Goal: Task Accomplishment & Management: Complete application form

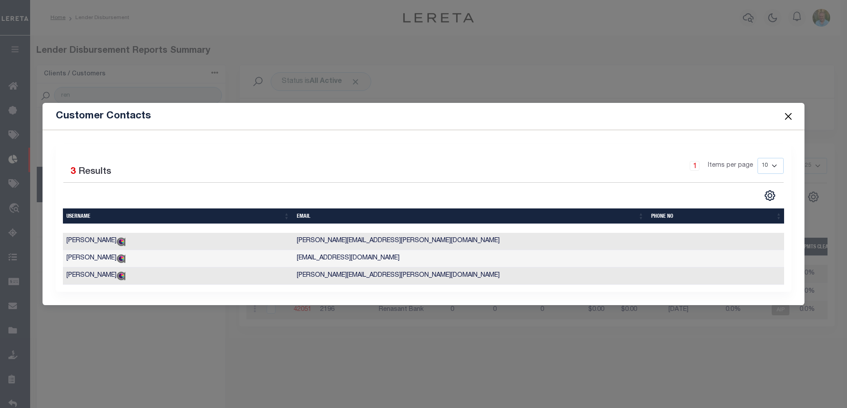
click at [790, 111] on button "Close" at bounding box center [788, 116] width 12 height 12
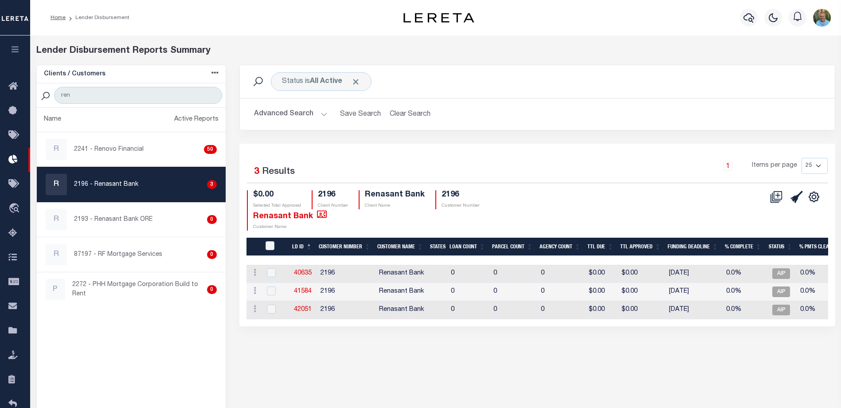
click at [15, 51] on icon "button" at bounding box center [15, 49] width 10 height 8
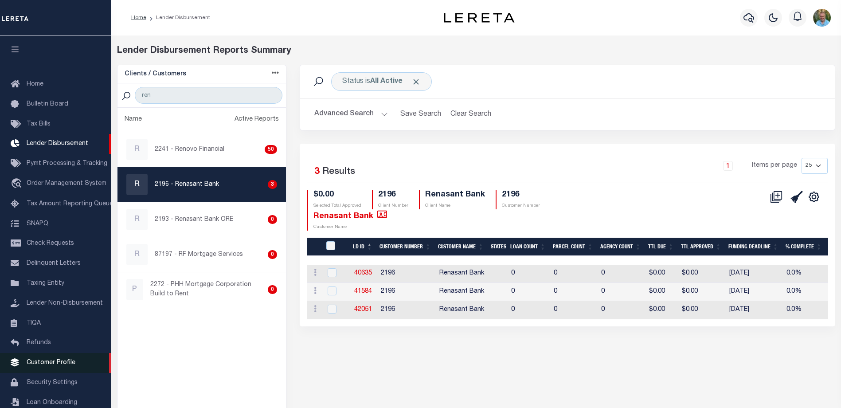
click at [44, 359] on span "Customer Profile" at bounding box center [51, 362] width 49 height 6
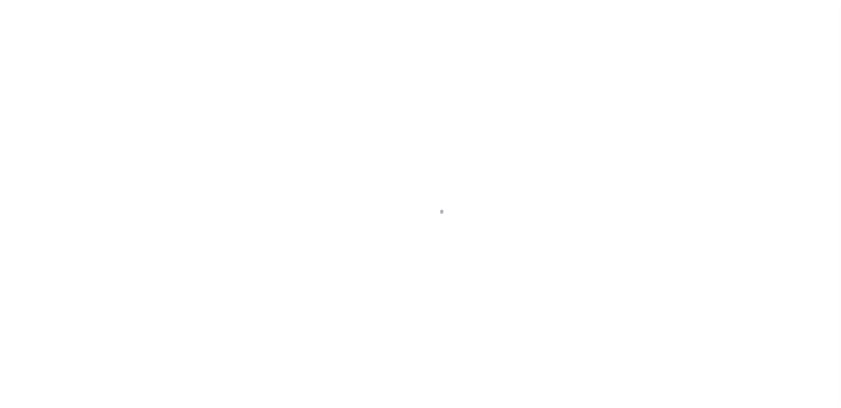
scroll to position [24, 0]
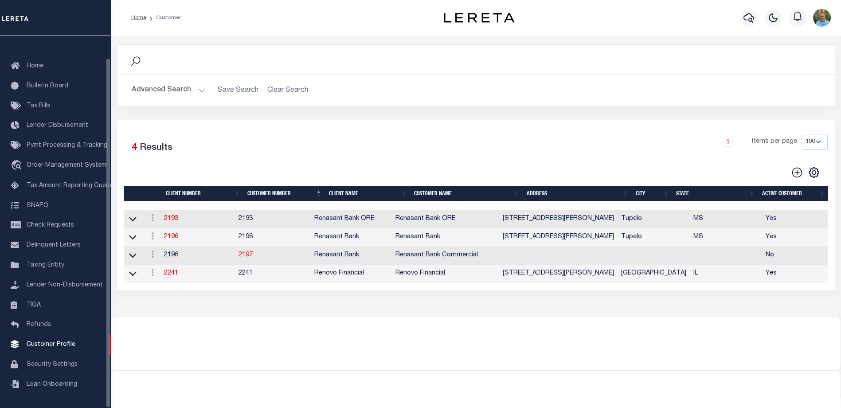
click at [171, 85] on button "Advanced Search" at bounding box center [169, 90] width 74 height 17
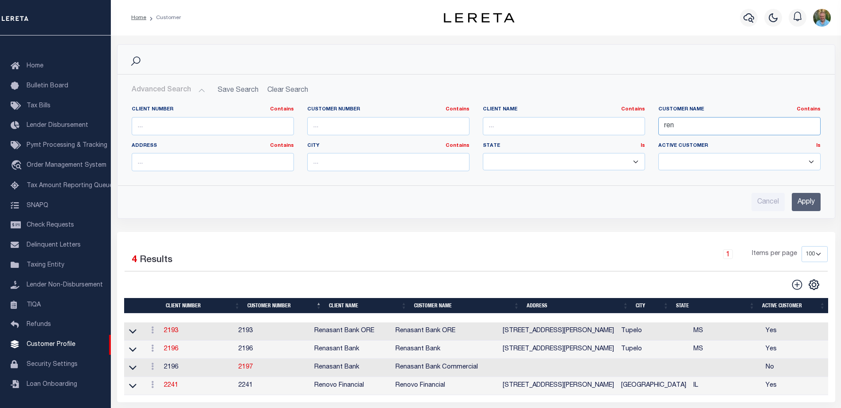
drag, startPoint x: 681, startPoint y: 128, endPoint x: 670, endPoint y: 137, distance: 13.5
click at [659, 131] on input "ren" at bounding box center [739, 126] width 162 height 18
click at [798, 197] on input "Apply" at bounding box center [805, 202] width 29 height 18
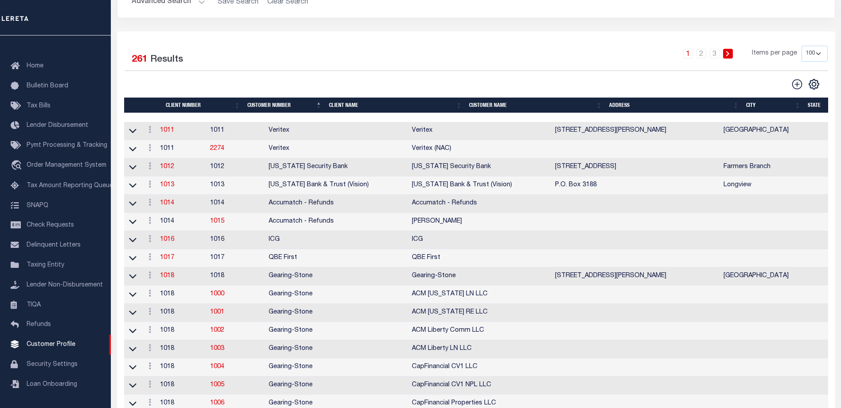
scroll to position [0, 0]
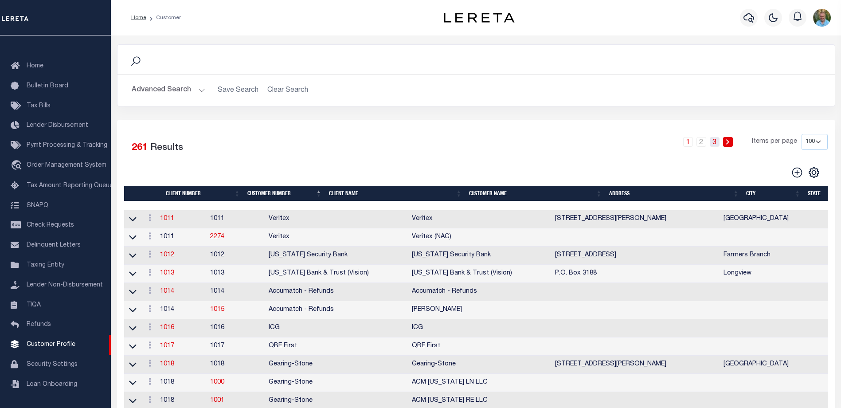
click at [717, 140] on link "3" at bounding box center [714, 142] width 10 height 10
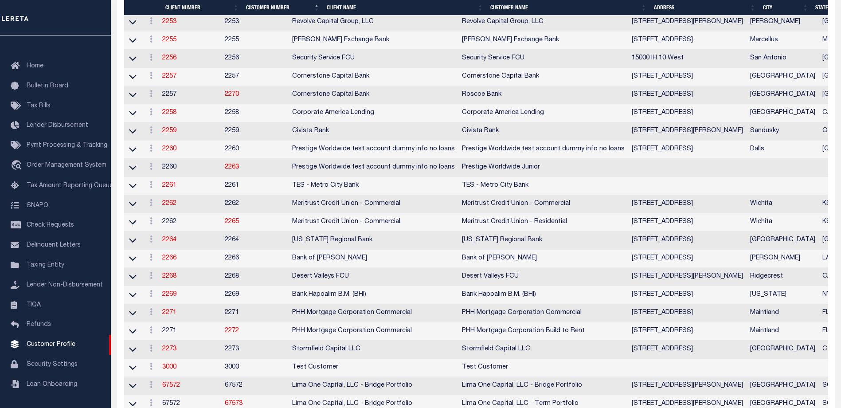
scroll to position [1071, 0]
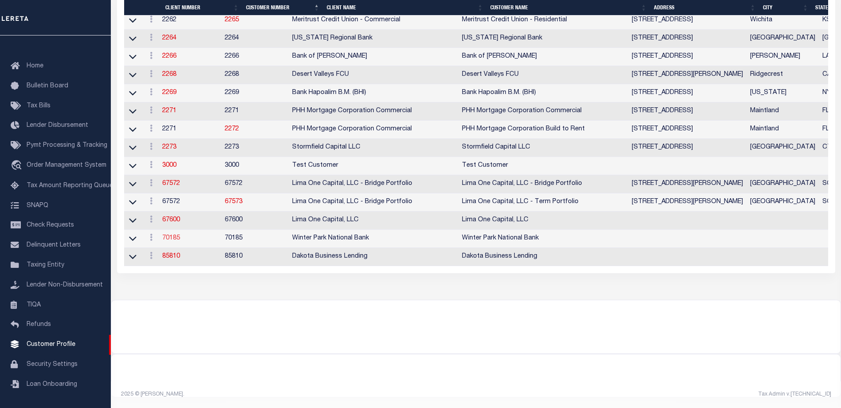
click at [176, 235] on link "70185" at bounding box center [171, 238] width 18 height 6
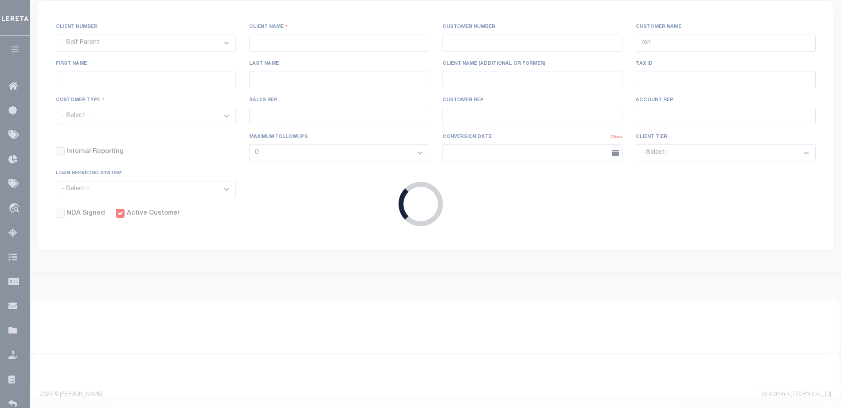
select select
type input "Winter Park National Bank"
type input "70185"
type input "Winter Park National Bank"
type input "Terry"
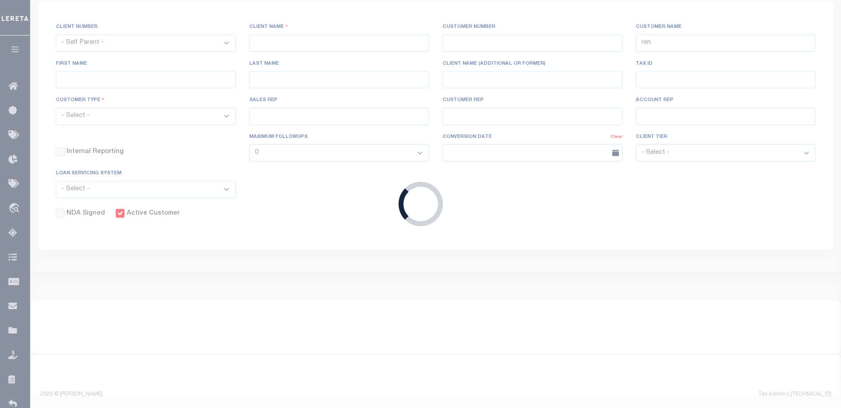
type input "Winn"
select select "Residential"
type input "John Stachowsky"
type input "Customer Service"
type input "09/15/2025"
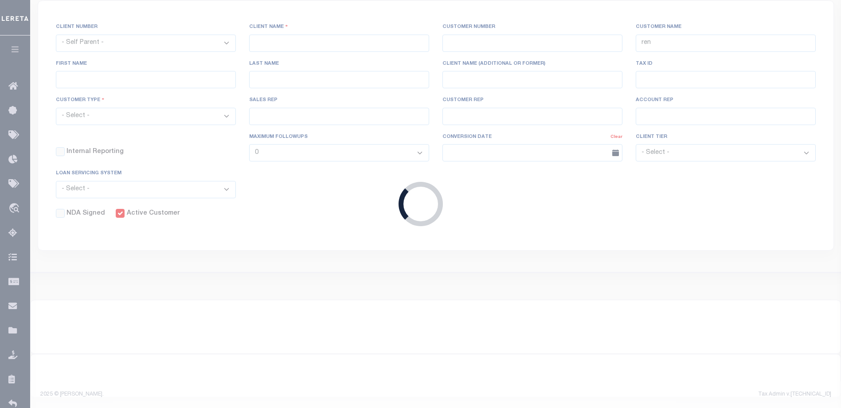
select select "Tier 3"
checkbox input "true"
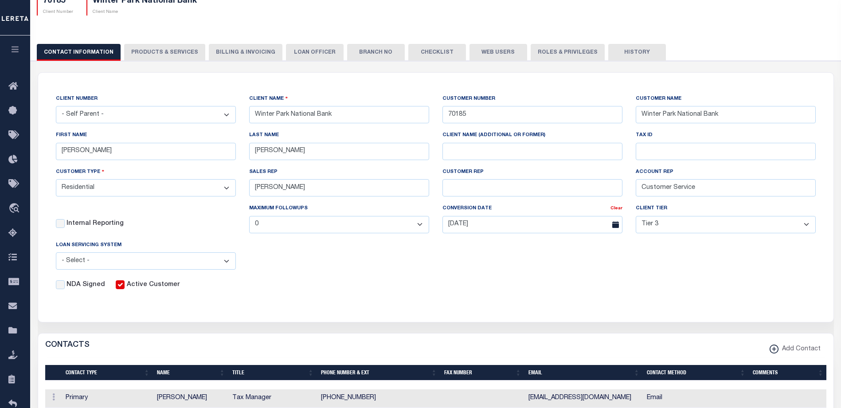
scroll to position [36, 0]
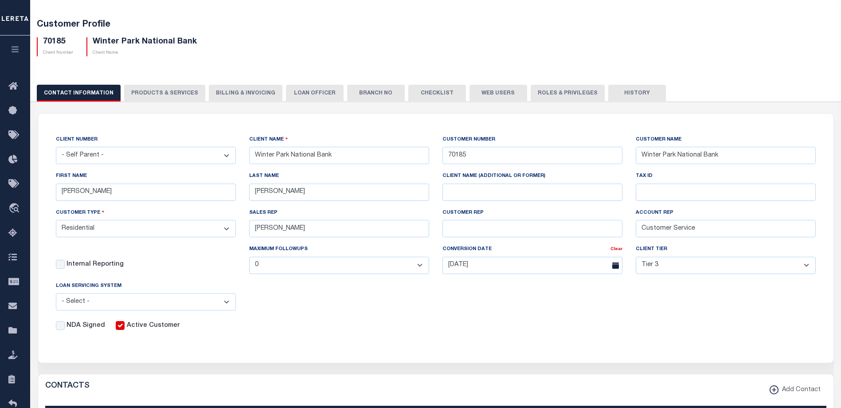
click at [511, 319] on div "CLIENT NUMBER - Self Parent - 1011 1012 1013 1014 1016 1017 1018 1019 1035 1036…" at bounding box center [435, 233] width 773 height 196
click at [156, 96] on button "PRODUCTS & SERVICES" at bounding box center [164, 93] width 81 height 17
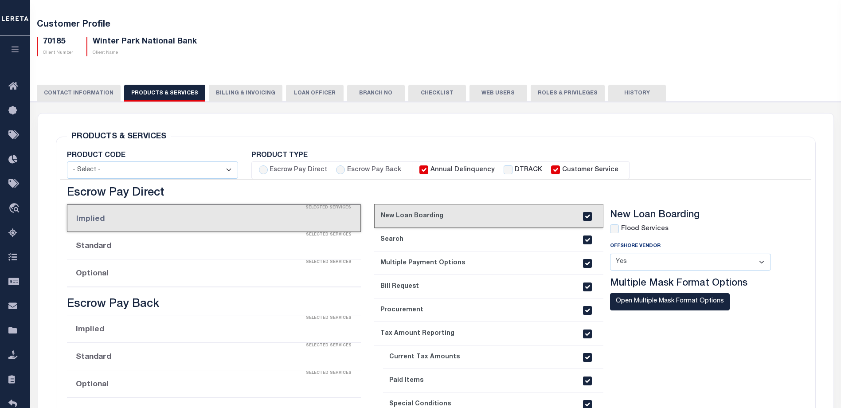
select select "STX"
radio input "true"
checkbox input "true"
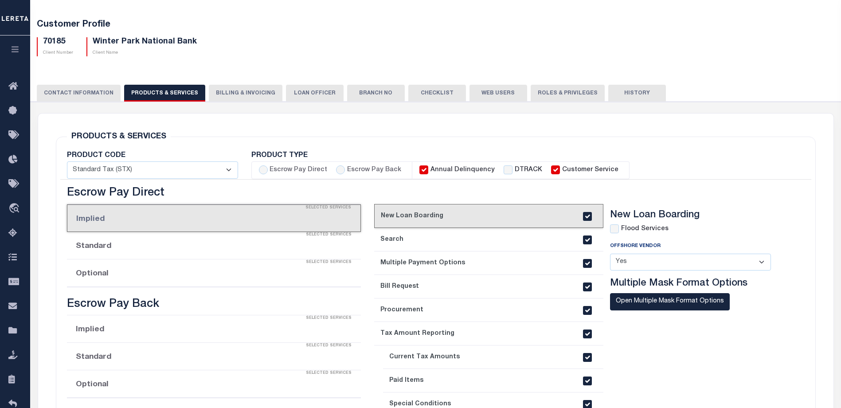
checkbox input "true"
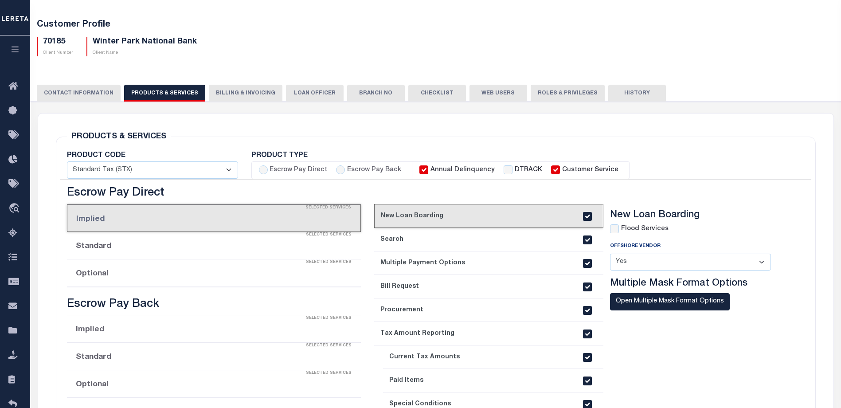
checkbox input "true"
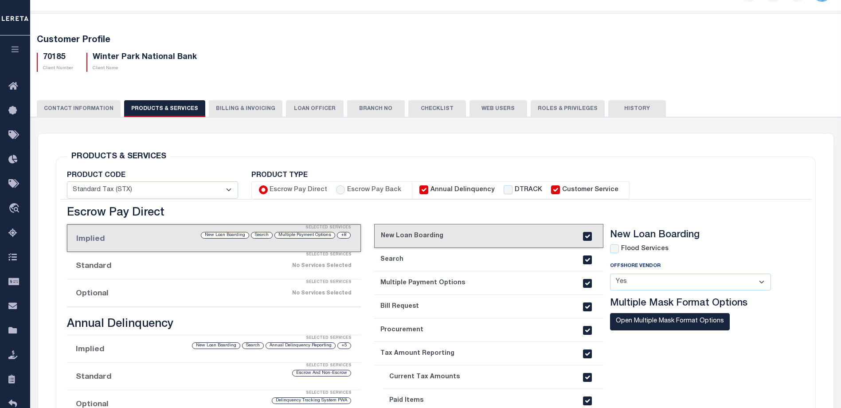
scroll to position [0, 0]
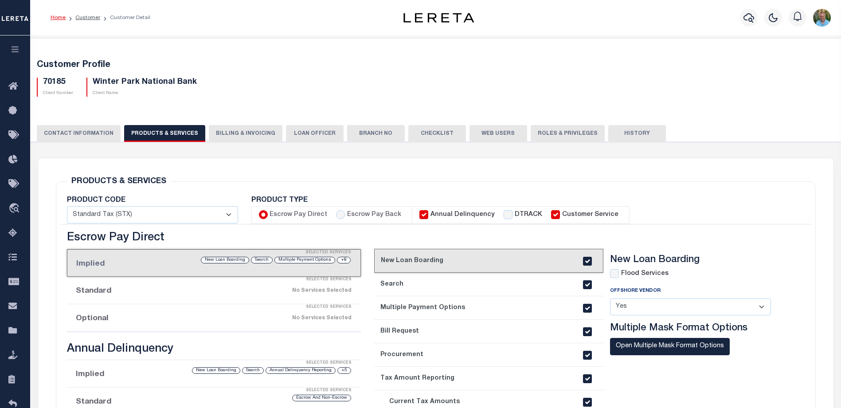
click at [84, 138] on button "CONTACT INFORMATION" at bounding box center [79, 133] width 84 height 17
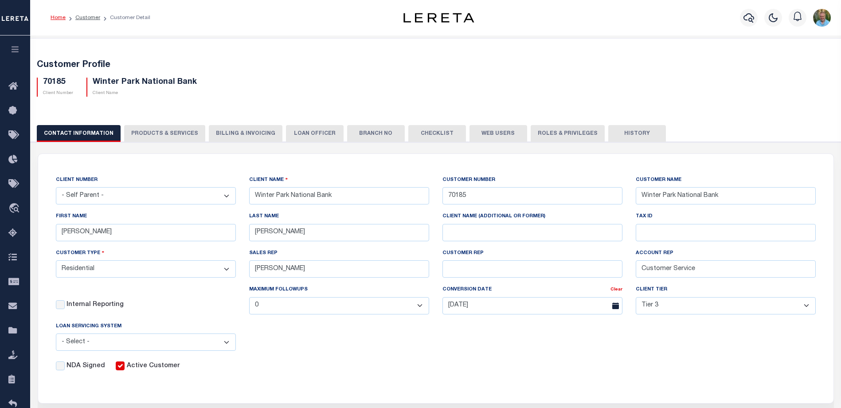
click at [476, 130] on button "Web Users" at bounding box center [498, 133] width 58 height 17
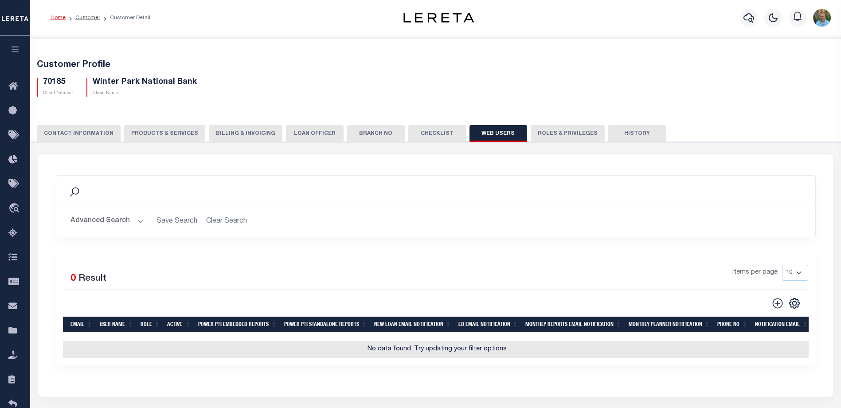
click at [428, 133] on button "Checklist" at bounding box center [437, 133] width 58 height 17
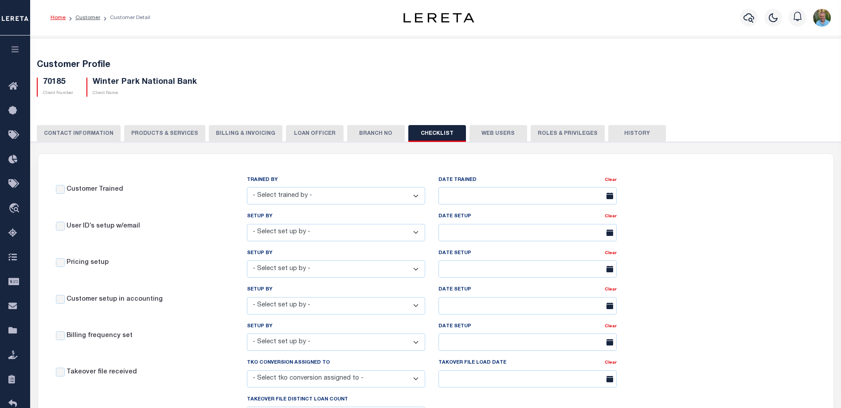
click at [367, 133] on button "Branch No" at bounding box center [376, 133] width 58 height 17
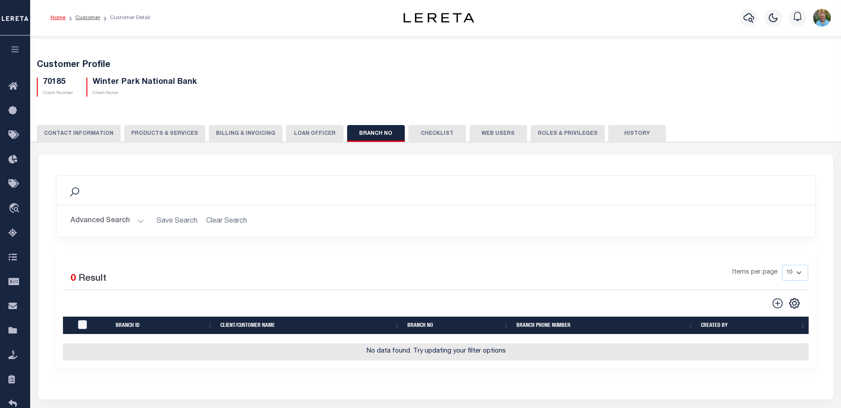
click at [303, 128] on button "LOAN OFFICER" at bounding box center [315, 133] width 58 height 17
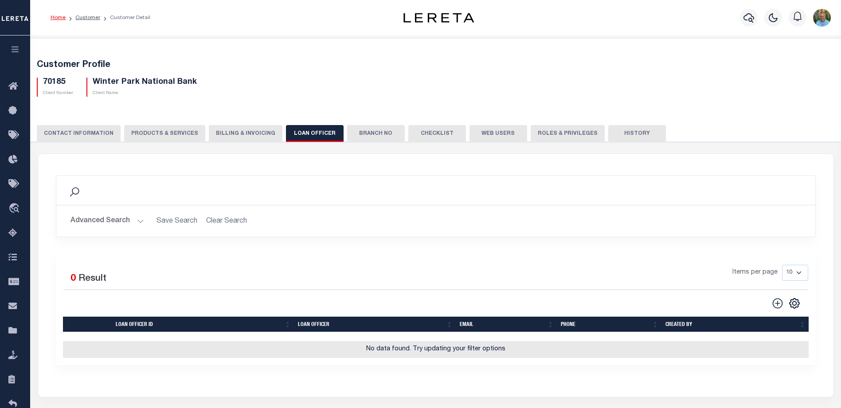
click at [247, 132] on button "Billing & Invoicing" at bounding box center [246, 133] width 74 height 17
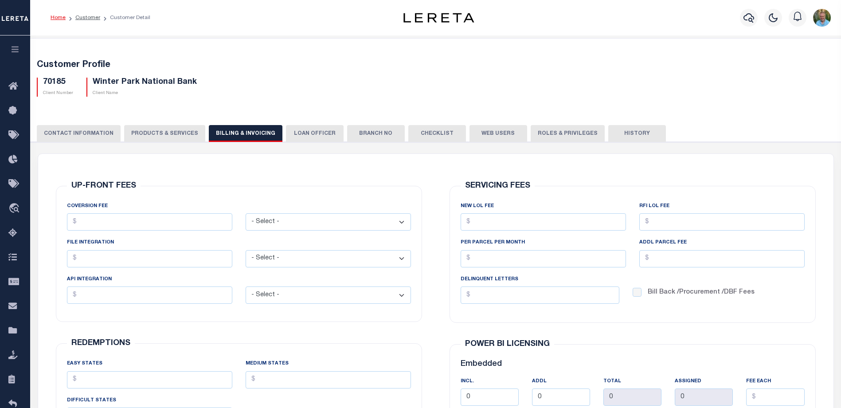
click at [160, 133] on button "PRODUCTS & SERVICES" at bounding box center [164, 133] width 81 height 17
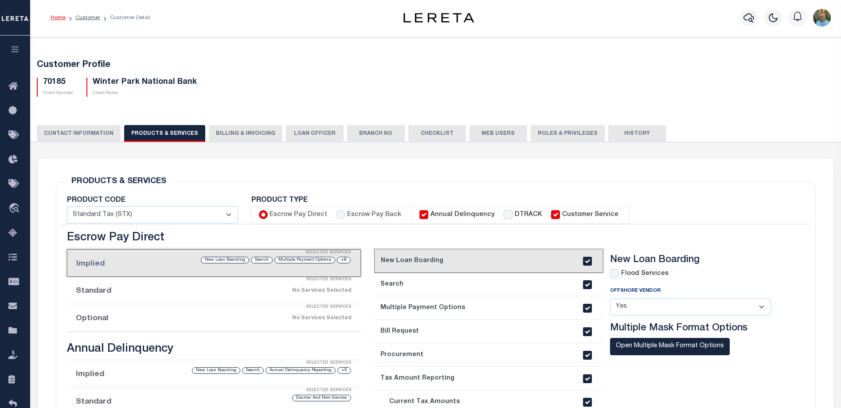
select select "STX"
